Goal: Task Accomplishment & Management: Manage account settings

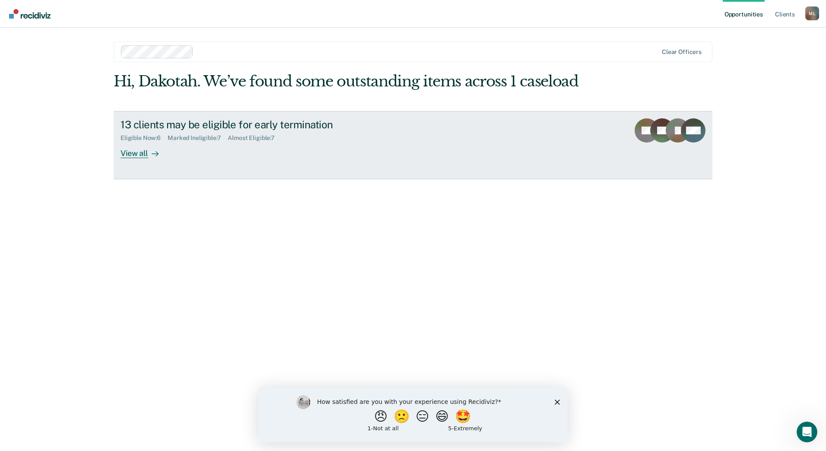
click at [144, 153] on div "View all" at bounding box center [145, 149] width 48 height 17
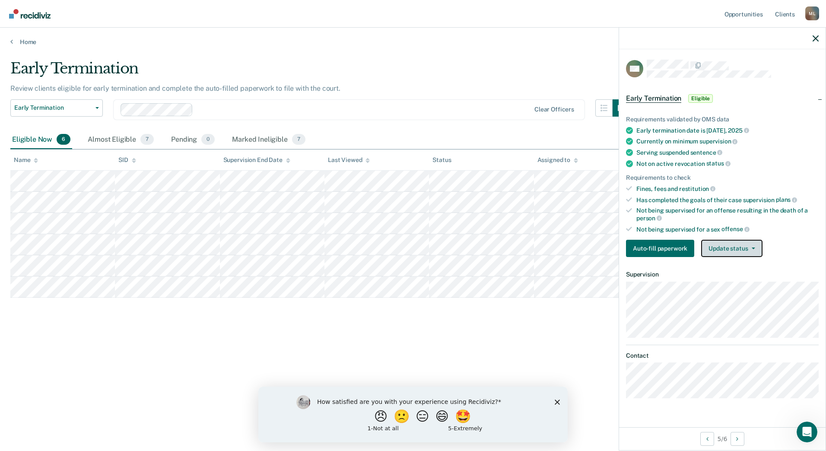
click at [741, 252] on button "Update status" at bounding box center [731, 248] width 61 height 17
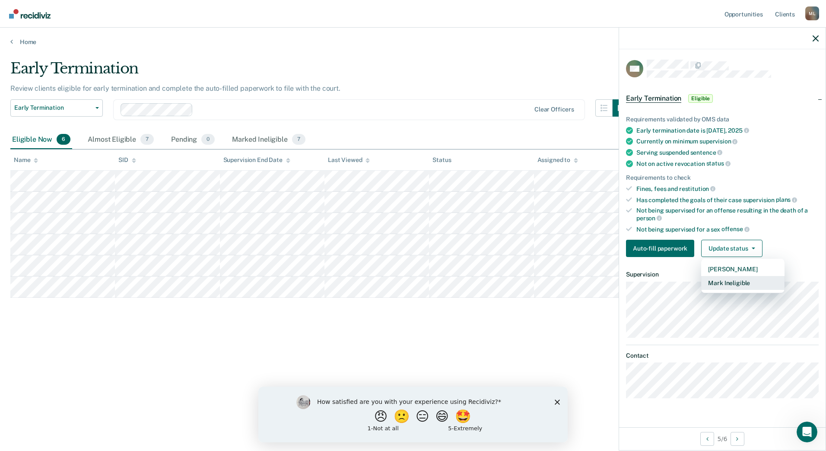
click at [740, 283] on button "Mark Ineligible" at bounding box center [742, 283] width 83 height 14
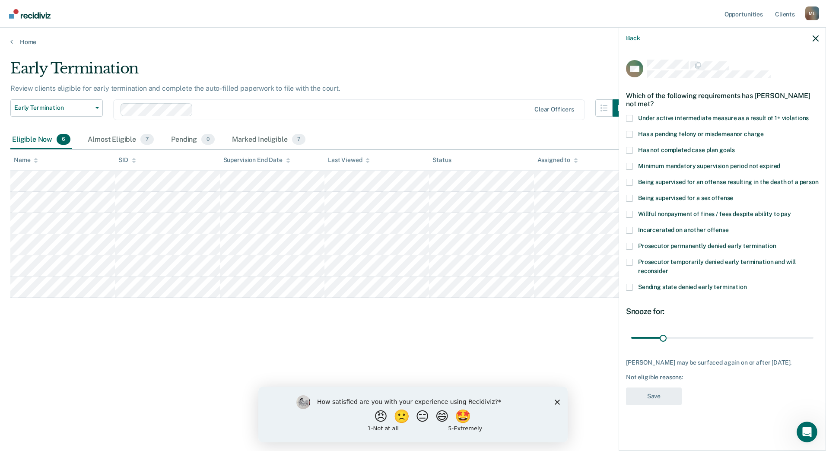
click at [632, 214] on span at bounding box center [629, 214] width 7 height 7
click at [791, 211] on input "Willful nonpayment of fines / fees despite ability to pay" at bounding box center [791, 211] width 0 height 0
drag, startPoint x: 668, startPoint y: 337, endPoint x: 754, endPoint y: 340, distance: 85.6
type input "123"
click at [754, 340] on input "range" at bounding box center [722, 337] width 182 height 15
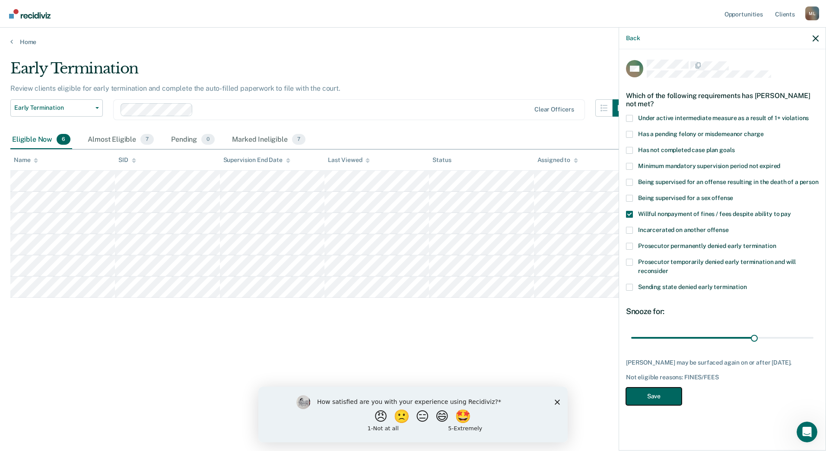
click at [657, 395] on button "Save" at bounding box center [654, 396] width 56 height 18
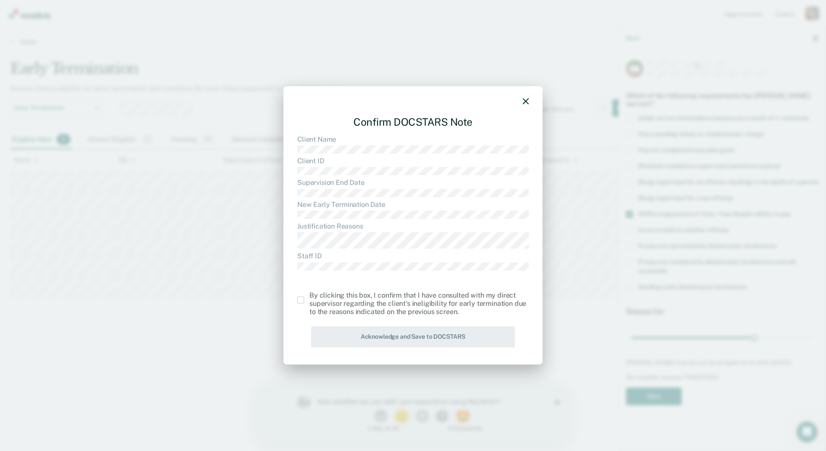
click at [305, 306] on div "By clicking this box, I confirm that I have consulted with my direct supervisor…" at bounding box center [413, 303] width 232 height 25
click at [301, 302] on span at bounding box center [300, 300] width 7 height 7
click at [309, 297] on input "checkbox" at bounding box center [309, 297] width 0 height 0
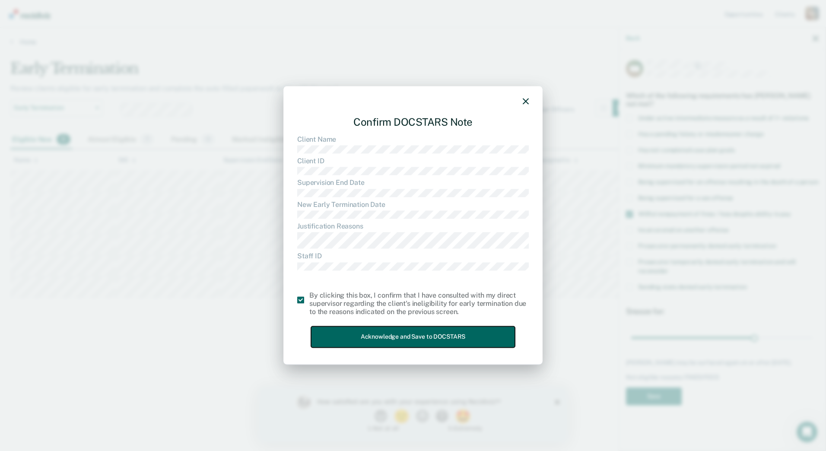
click at [366, 338] on button "Acknowledge and Save to DOCSTARS" at bounding box center [413, 337] width 204 height 21
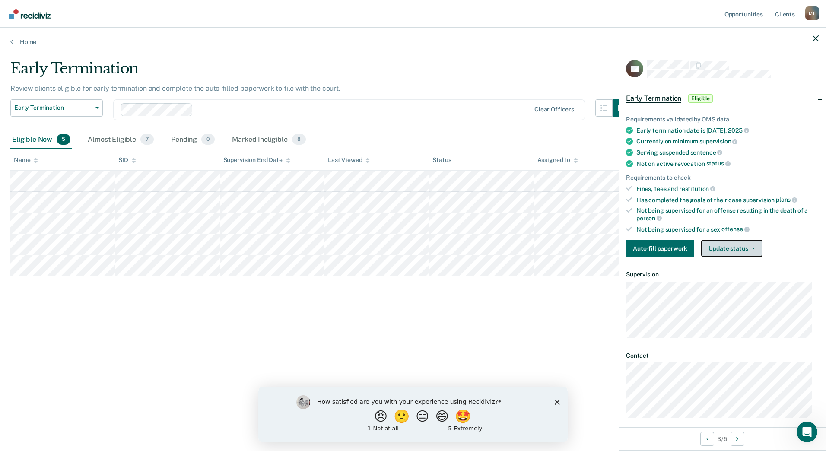
click at [724, 254] on button "Update status" at bounding box center [731, 248] width 61 height 17
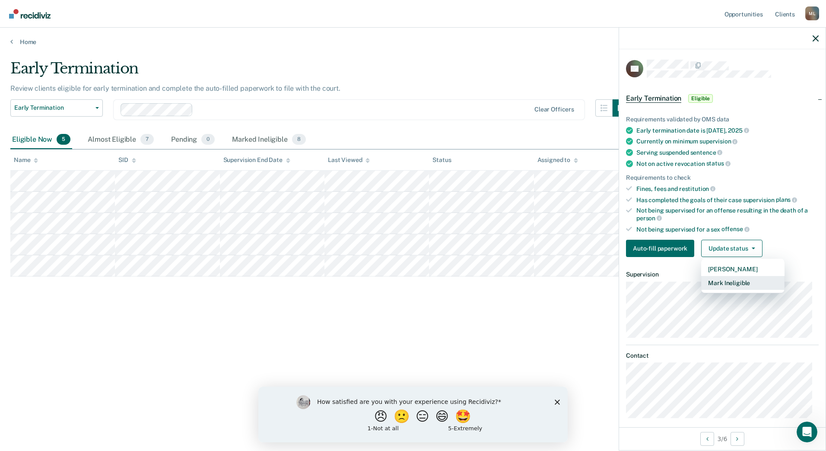
click at [723, 281] on button "Mark Ineligible" at bounding box center [742, 283] width 83 height 14
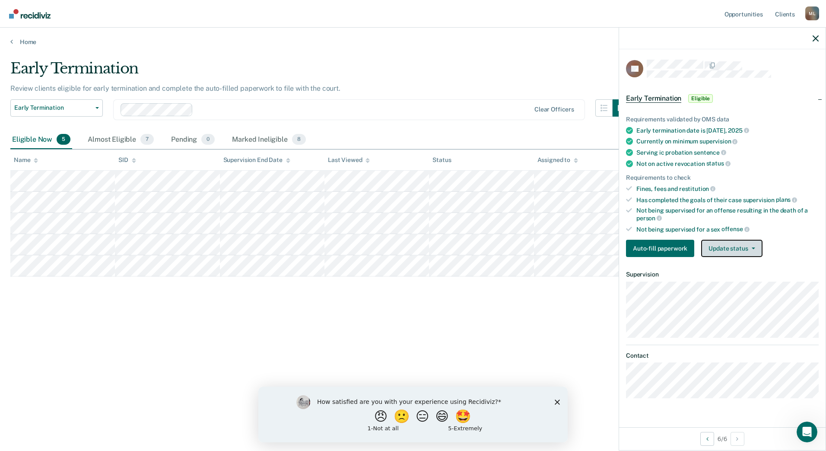
click at [720, 243] on button "Update status" at bounding box center [731, 248] width 61 height 17
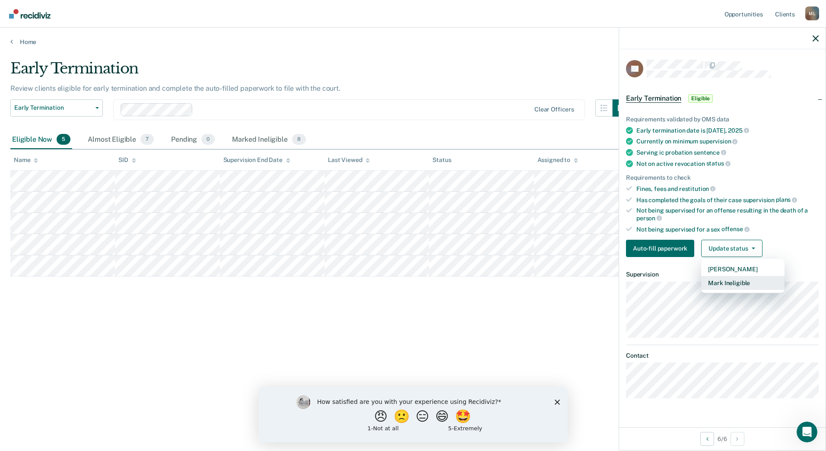
click at [721, 283] on button "Mark Ineligible" at bounding box center [742, 283] width 83 height 14
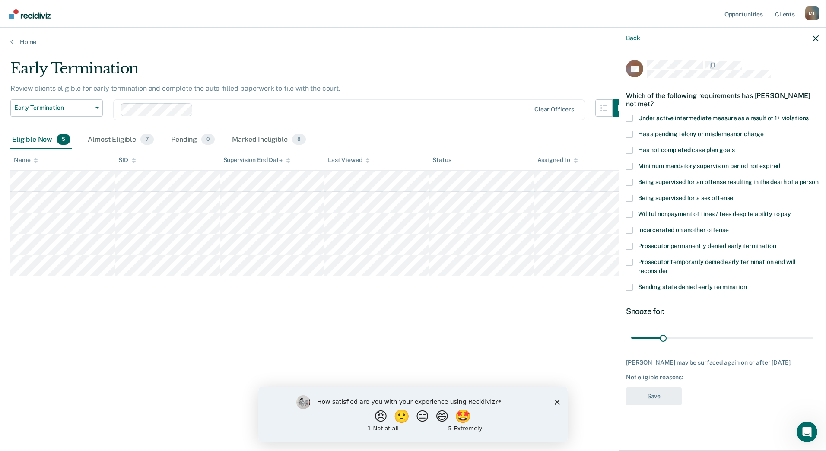
click at [634, 289] on label "Sending state denied early termination" at bounding box center [722, 288] width 193 height 9
click at [747, 284] on input "Sending state denied early termination" at bounding box center [747, 284] width 0 height 0
drag, startPoint x: 671, startPoint y: 340, endPoint x: 727, endPoint y: 334, distance: 56.5
type input "97"
click at [728, 333] on input "range" at bounding box center [722, 337] width 182 height 15
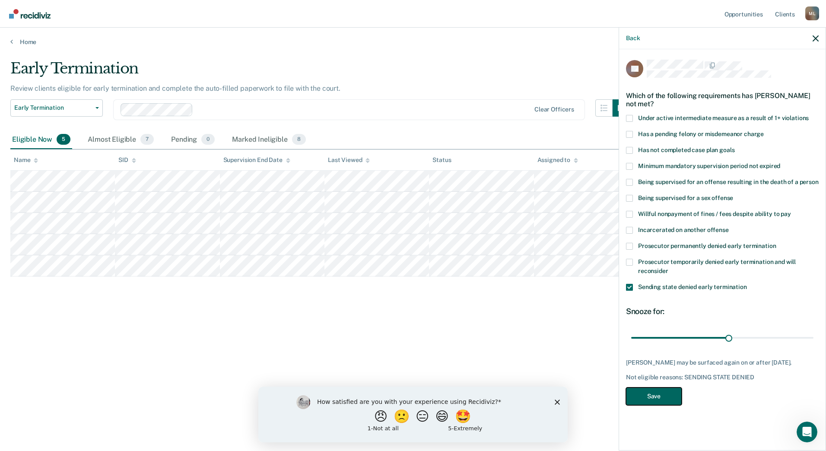
click at [662, 400] on button "Save" at bounding box center [654, 396] width 56 height 18
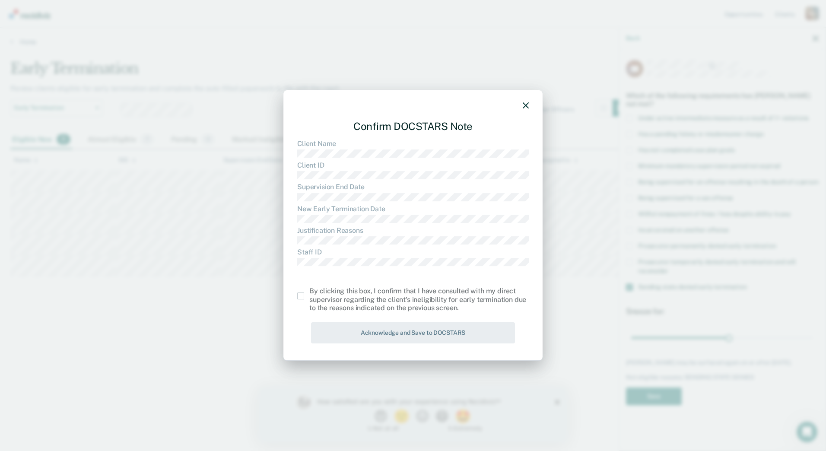
click at [294, 300] on div "Confirm DOCSTARS Note Client Name Client ID Supervision End Date New Early Term…" at bounding box center [412, 225] width 259 height 270
drag, startPoint x: 298, startPoint y: 298, endPoint x: 352, endPoint y: 321, distance: 58.4
click at [299, 298] on span at bounding box center [300, 295] width 7 height 7
click at [309, 292] on input "checkbox" at bounding box center [309, 292] width 0 height 0
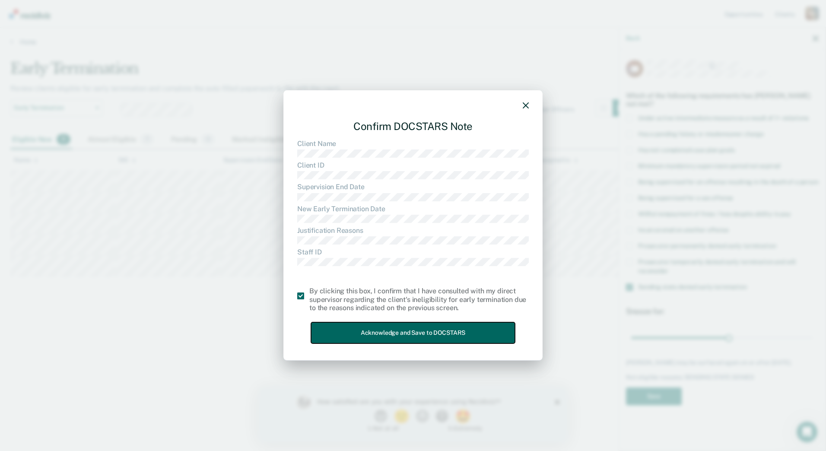
click at [365, 329] on button "Acknowledge and Save to DOCSTARS" at bounding box center [413, 332] width 204 height 21
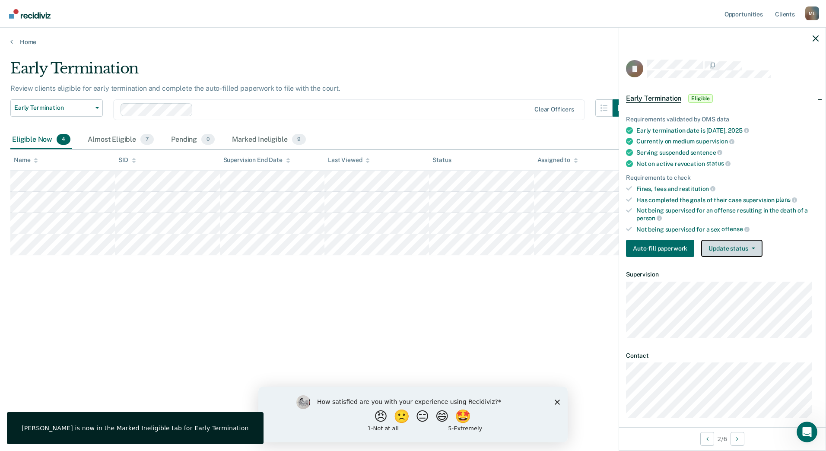
click at [731, 247] on button "Update status" at bounding box center [731, 248] width 61 height 17
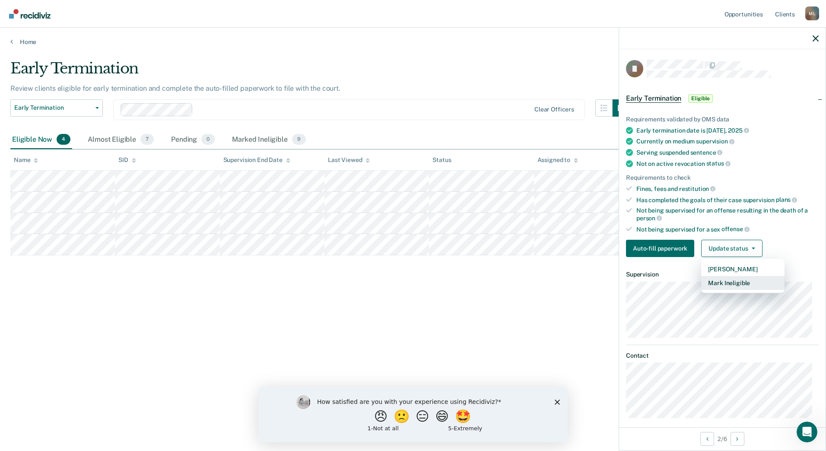
click at [726, 279] on button "Mark Ineligible" at bounding box center [742, 283] width 83 height 14
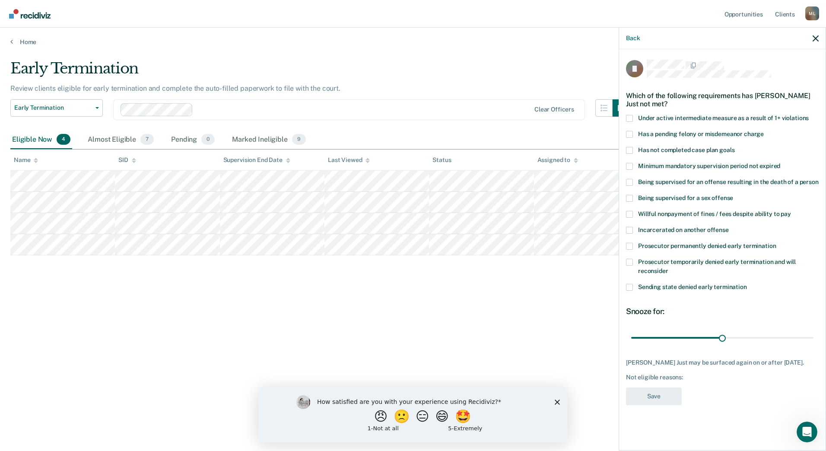
click at [632, 211] on span at bounding box center [629, 214] width 7 height 7
click at [791, 211] on input "Willful nonpayment of fines / fees despite ability to pay" at bounding box center [791, 211] width 0 height 0
drag, startPoint x: 722, startPoint y: 328, endPoint x: 772, endPoint y: 328, distance: 49.7
type input "46"
click at [772, 330] on input "range" at bounding box center [722, 337] width 182 height 15
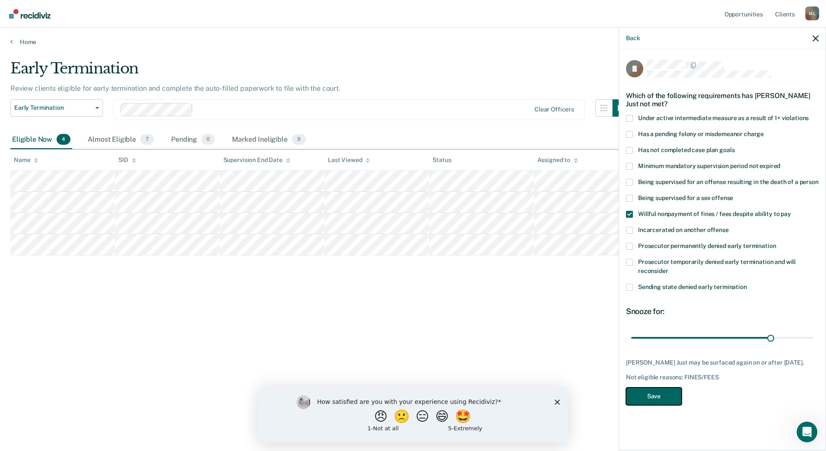
click at [674, 387] on button "Save" at bounding box center [654, 396] width 56 height 18
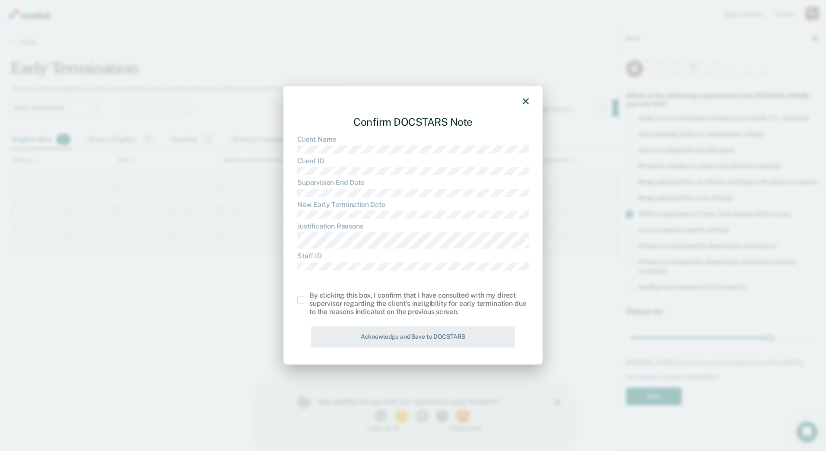
click at [304, 298] on label at bounding box center [303, 300] width 12 height 7
click at [309, 297] on input "checkbox" at bounding box center [309, 297] width 0 height 0
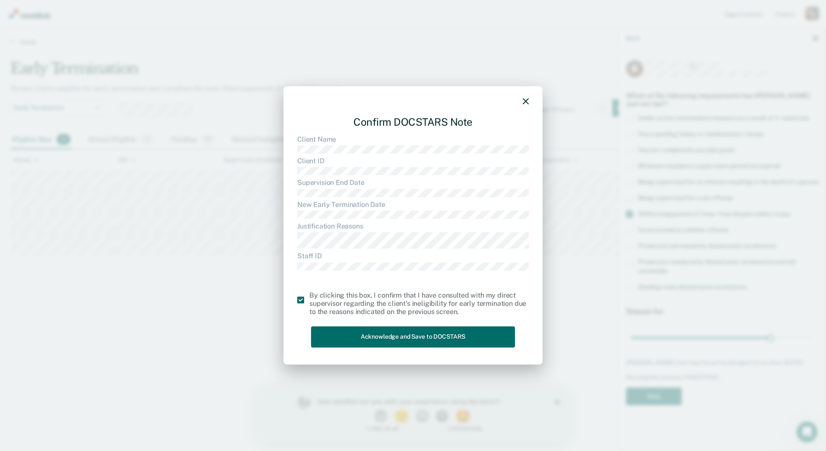
click at [355, 325] on div "Confirm DOCSTARS Note Client Name Client ID Supervision End Date New Early Term…" at bounding box center [413, 230] width 232 height 242
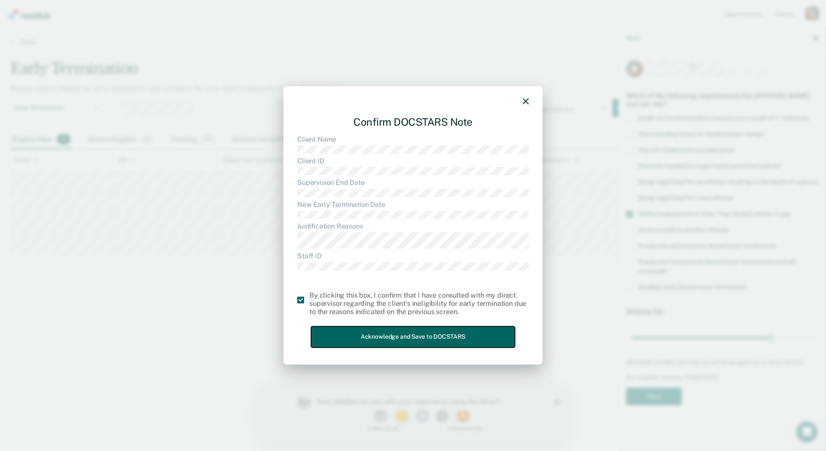
click at [388, 333] on button "Acknowledge and Save to DOCSTARS" at bounding box center [413, 337] width 204 height 21
